Goal: Check status: Check status

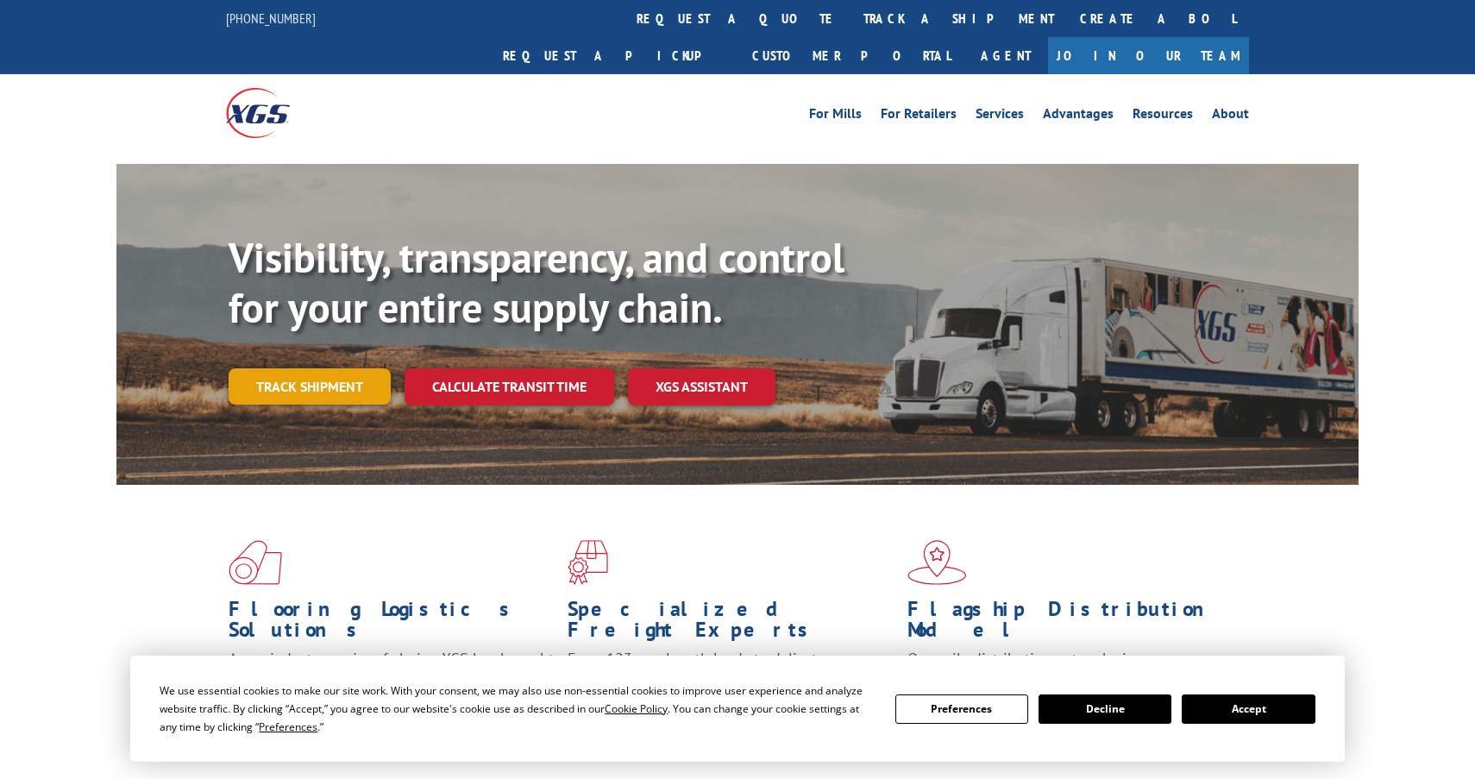
click at [323, 368] on link "Track shipment" at bounding box center [310, 386] width 162 height 36
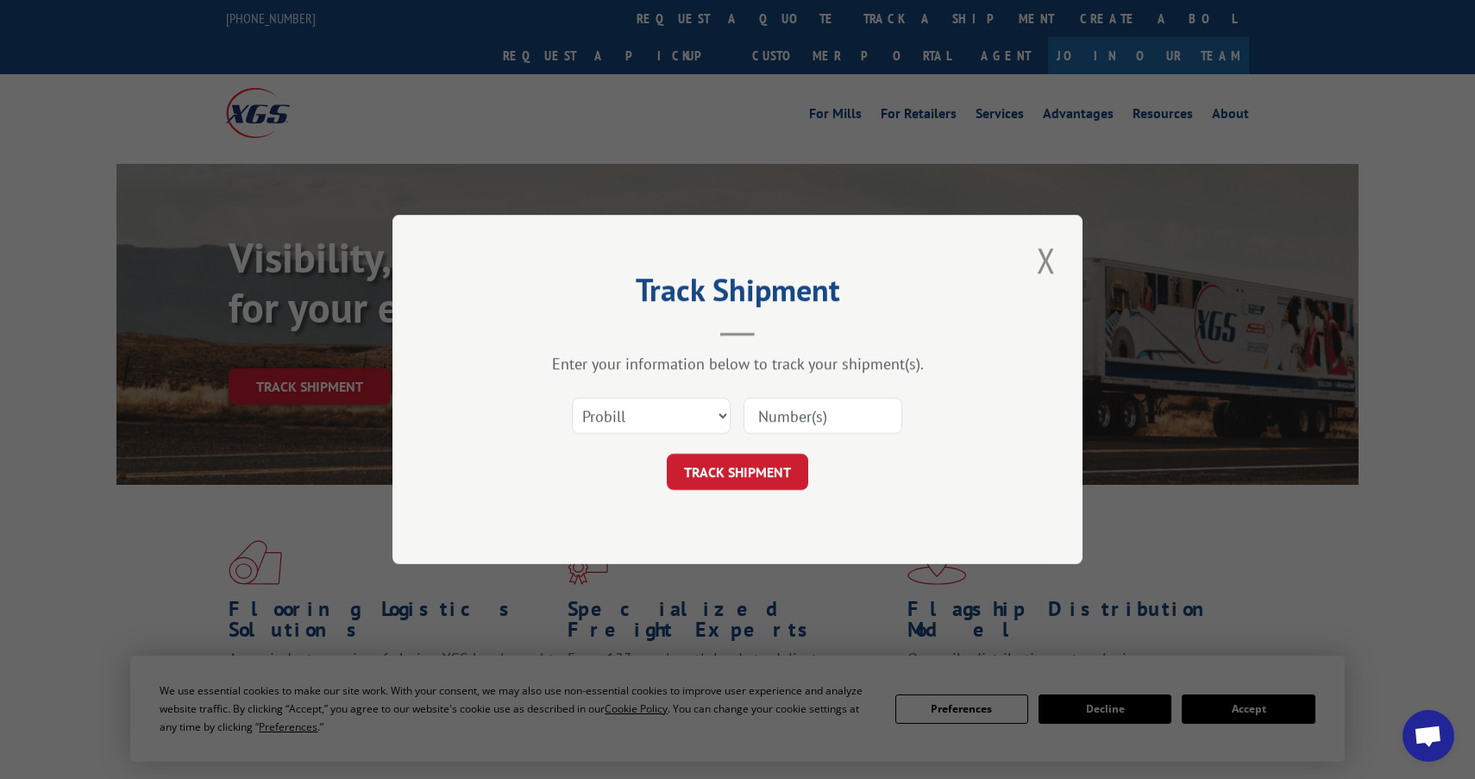
click at [801, 412] on input at bounding box center [822, 416] width 159 height 36
paste input "17439002"
type input "17439002"
click at [774, 464] on button "TRACK SHIPMENT" at bounding box center [737, 472] width 141 height 36
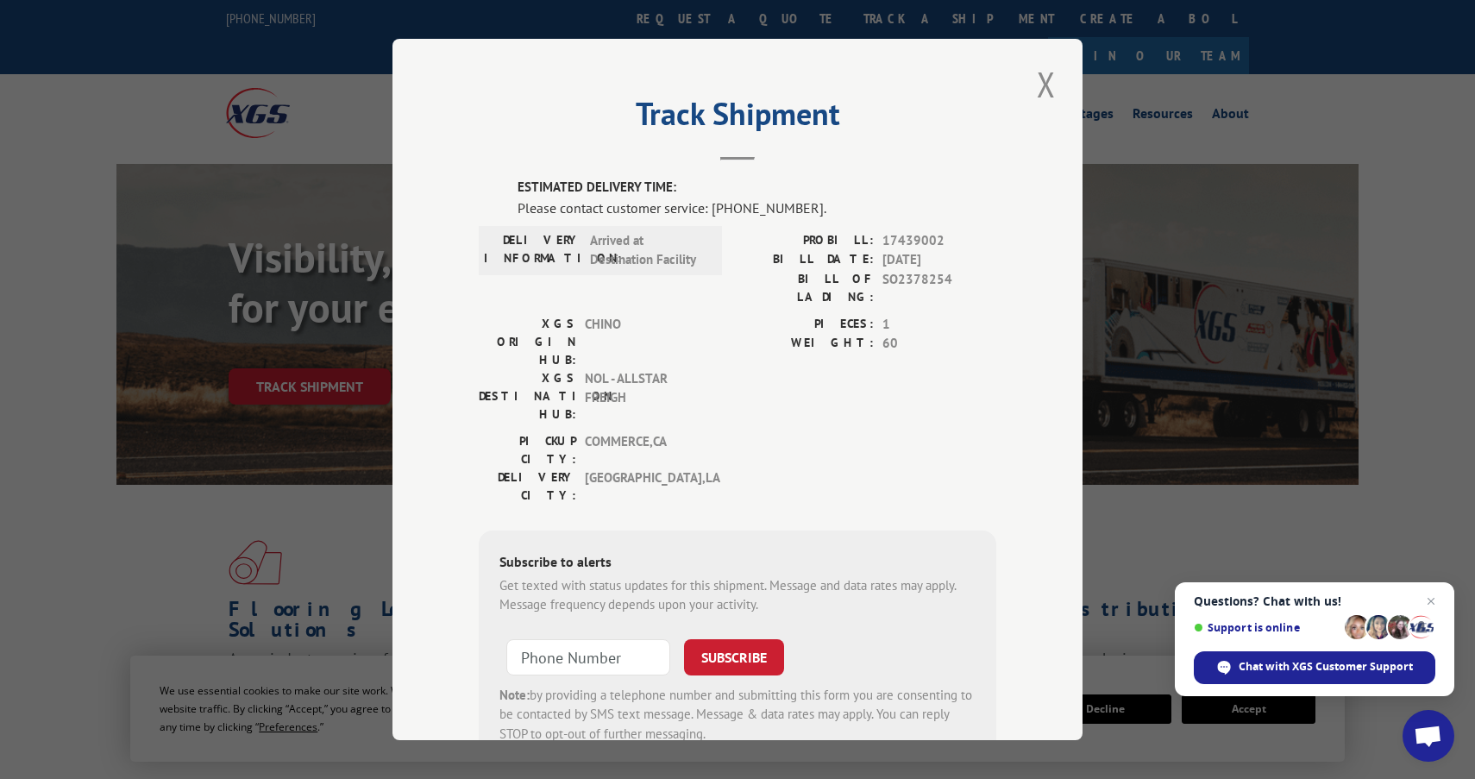
click at [283, 533] on div "Track Shipment ESTIMATED DELIVERY TIME: Please contact customer service: [PHONE…" at bounding box center [737, 389] width 1475 height 779
click at [203, 563] on div "Track Shipment ESTIMATED DELIVERY TIME: Please contact customer service: [PHONE…" at bounding box center [737, 389] width 1475 height 779
click at [1048, 100] on button "Close modal" at bounding box center [1045, 83] width 29 height 47
